Goal: Find specific page/section: Find specific page/section

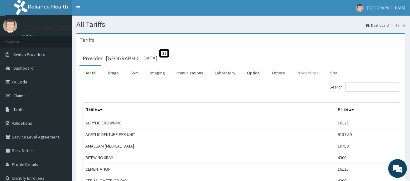
click at [305, 69] on link "Procedures" at bounding box center [307, 72] width 32 height 13
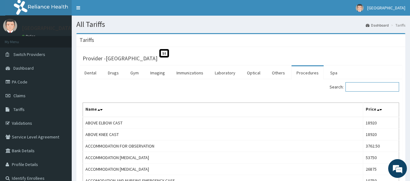
click at [352, 88] on input "Search:" at bounding box center [372, 86] width 54 height 9
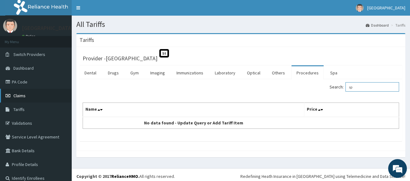
type input "s"
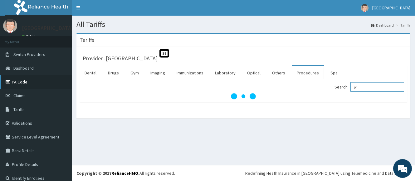
type input "p"
